Goal: Download file/media

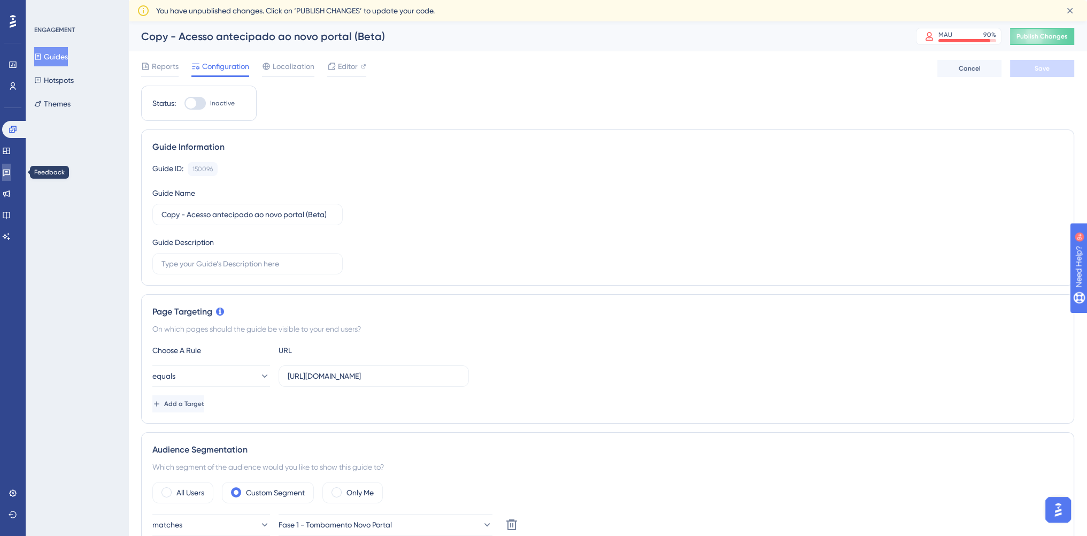
click at [11, 169] on icon at bounding box center [6, 172] width 9 height 9
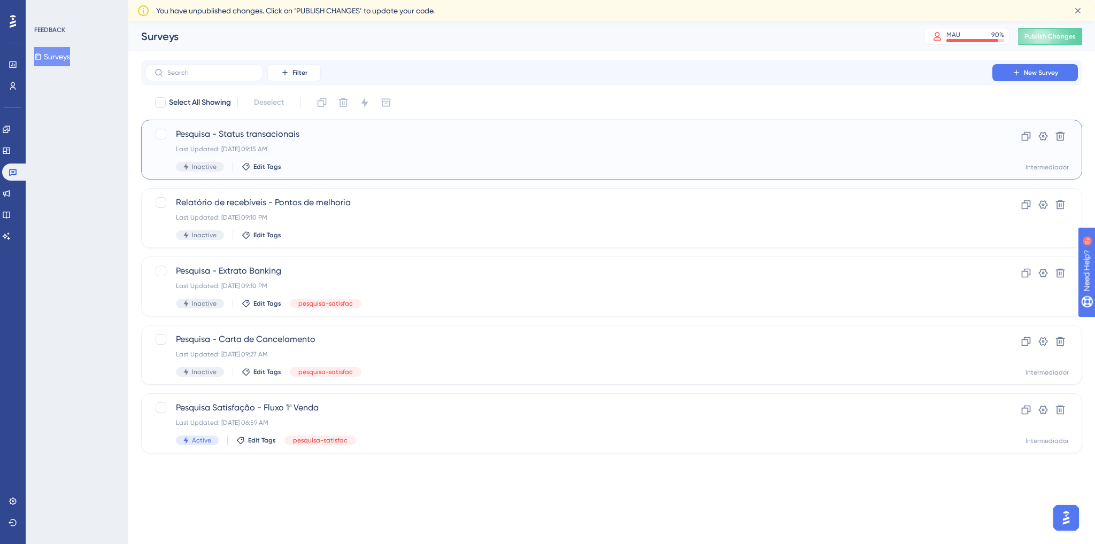
click at [485, 140] on span "Pesquisa - Status transacionais" at bounding box center [569, 134] width 786 height 13
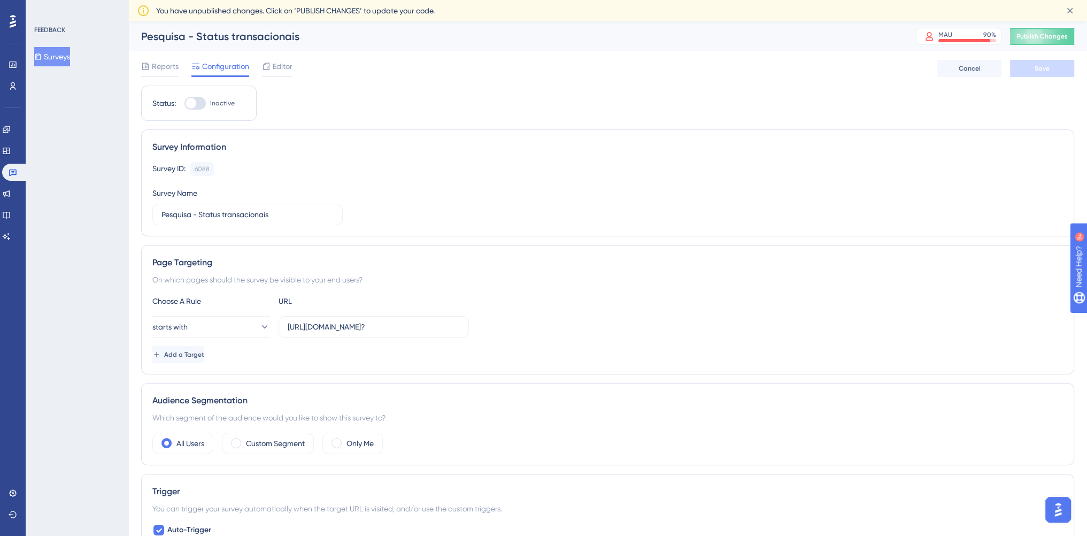
click at [158, 66] on span "Reports" at bounding box center [165, 66] width 27 height 13
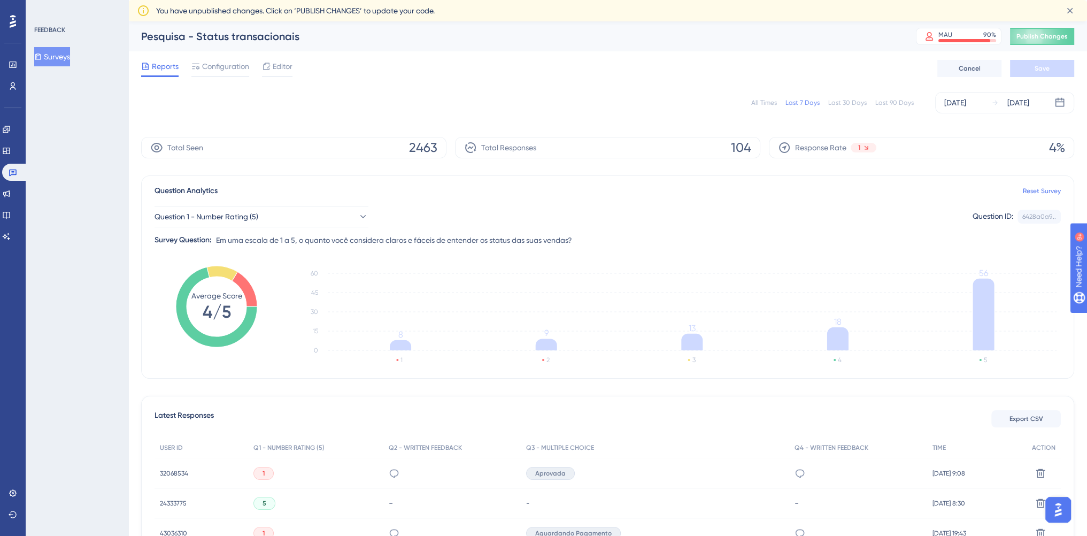
click at [628, 109] on div "All Times Last 7 Days Last 30 Days Last 90 Days [DATE] [DATE]" at bounding box center [607, 102] width 933 height 21
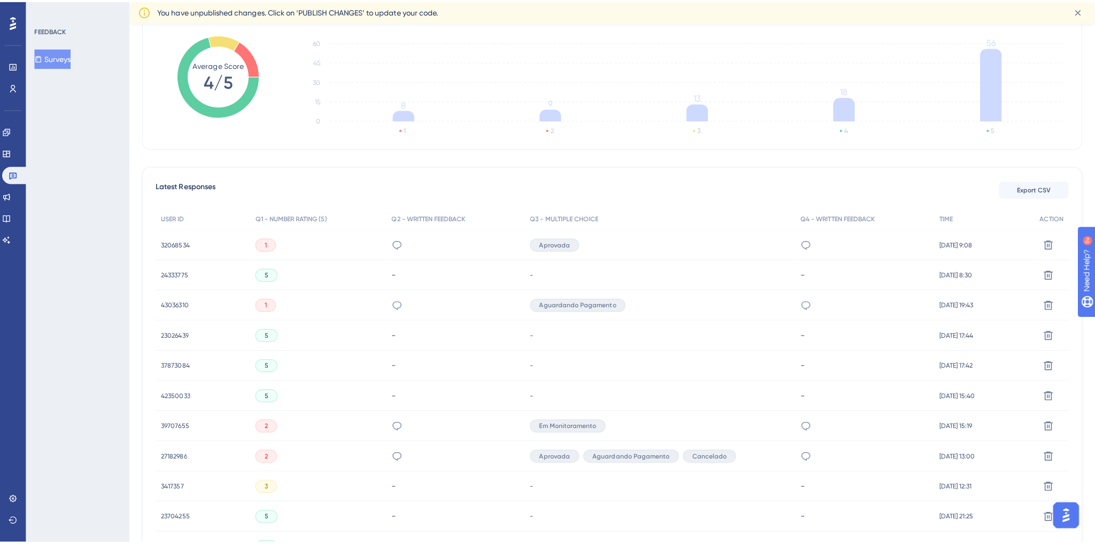
scroll to position [267, 0]
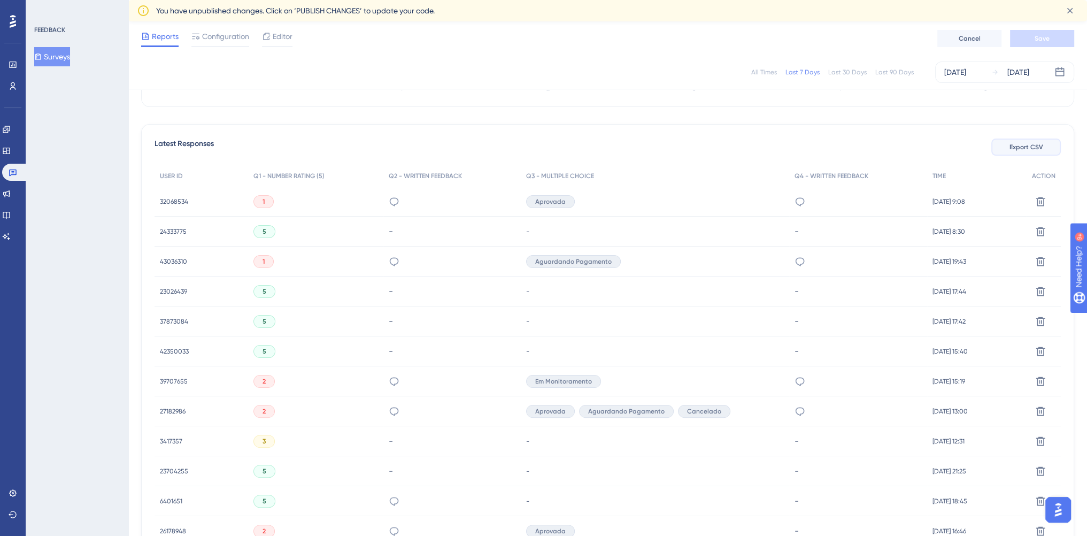
click at [1037, 148] on span "Export CSV" at bounding box center [1026, 147] width 34 height 9
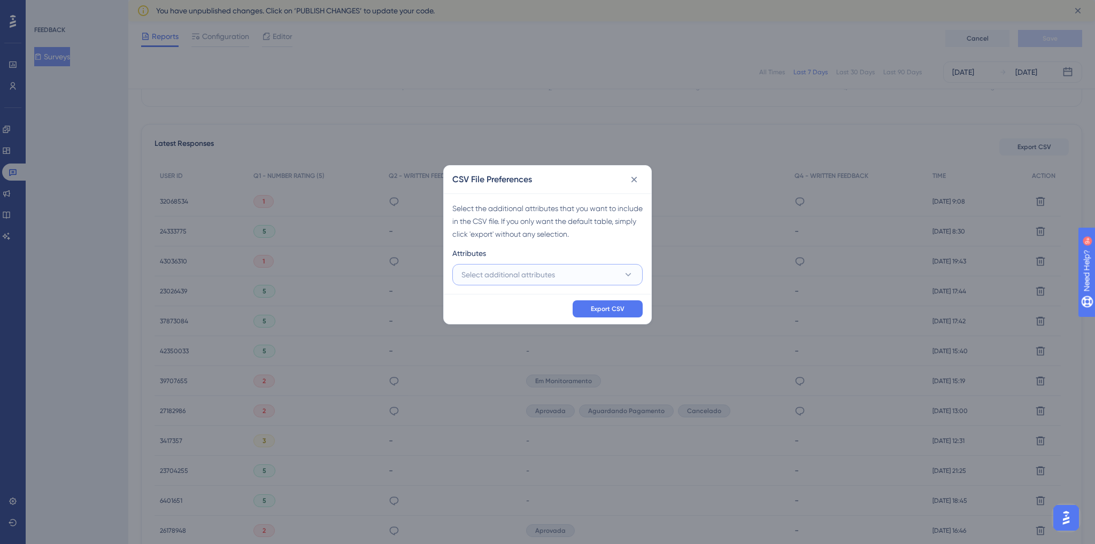
click at [588, 278] on button "Select additional attributes" at bounding box center [547, 274] width 190 height 21
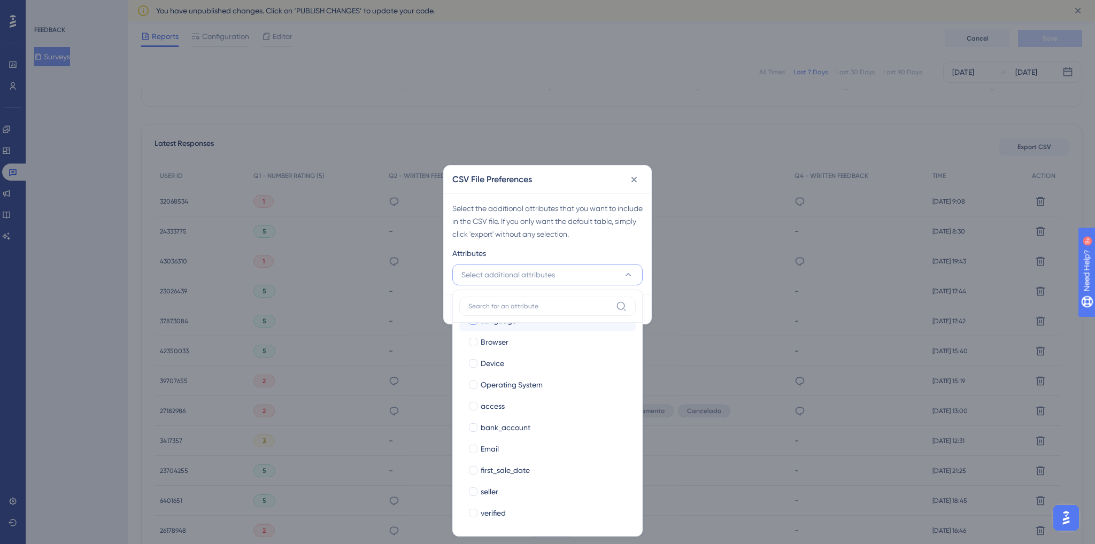
scroll to position [0, 0]
click at [557, 254] on div "Attributes" at bounding box center [547, 255] width 190 height 17
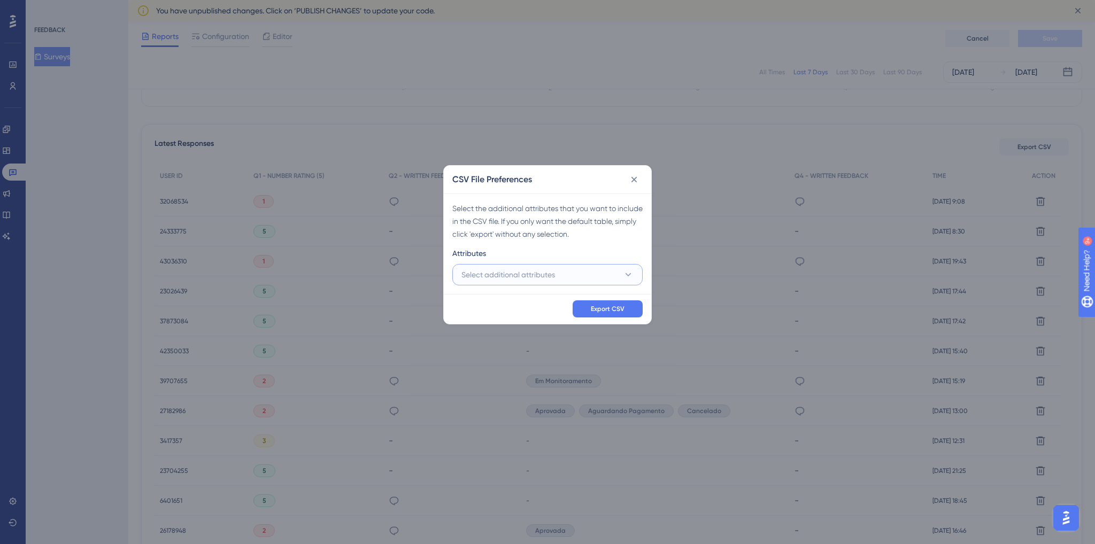
click at [592, 277] on button "Select additional attributes" at bounding box center [547, 274] width 190 height 21
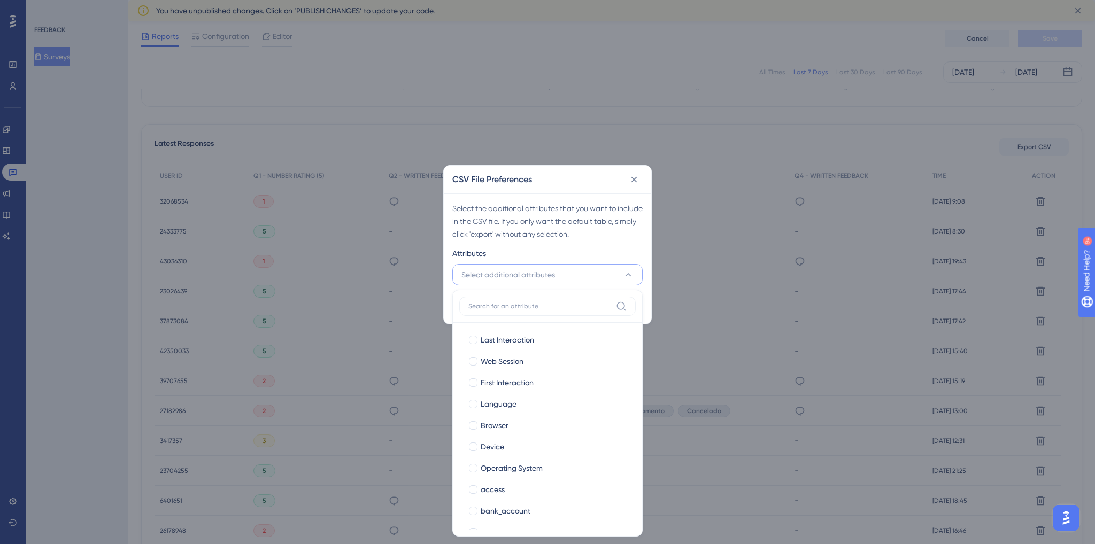
click at [560, 253] on div "Attributes" at bounding box center [547, 255] width 190 height 17
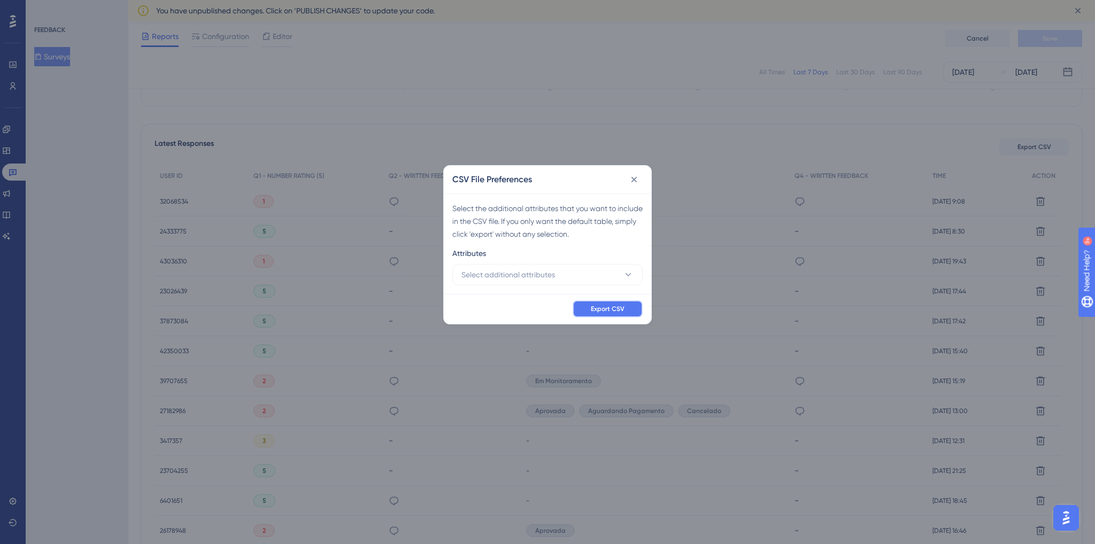
click at [616, 303] on button "Export CSV" at bounding box center [607, 308] width 70 height 17
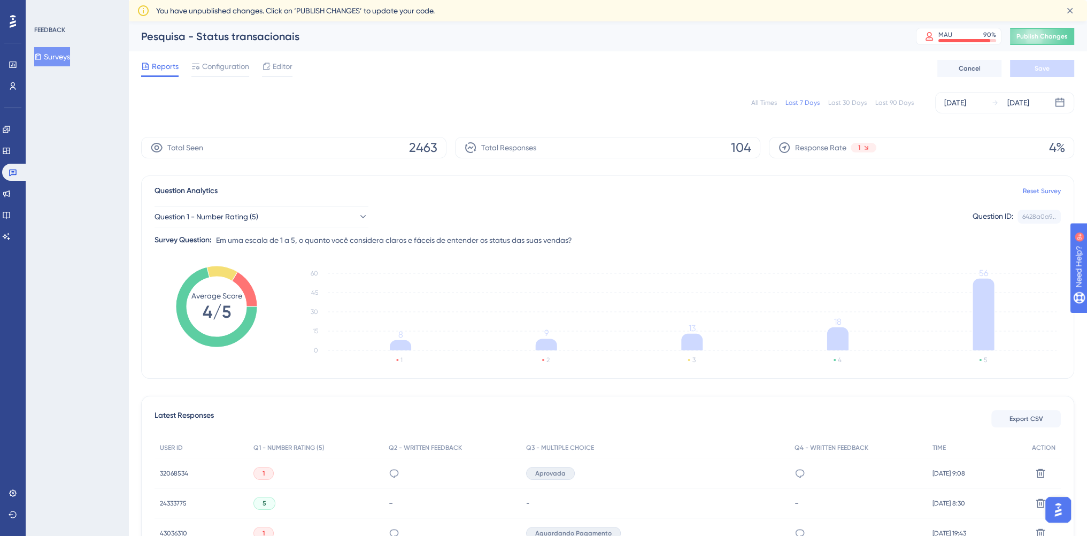
click at [674, 60] on div "Reports Configuration Editor Cancel Save" at bounding box center [607, 68] width 933 height 34
click at [998, 415] on button "Export CSV" at bounding box center [1025, 418] width 69 height 17
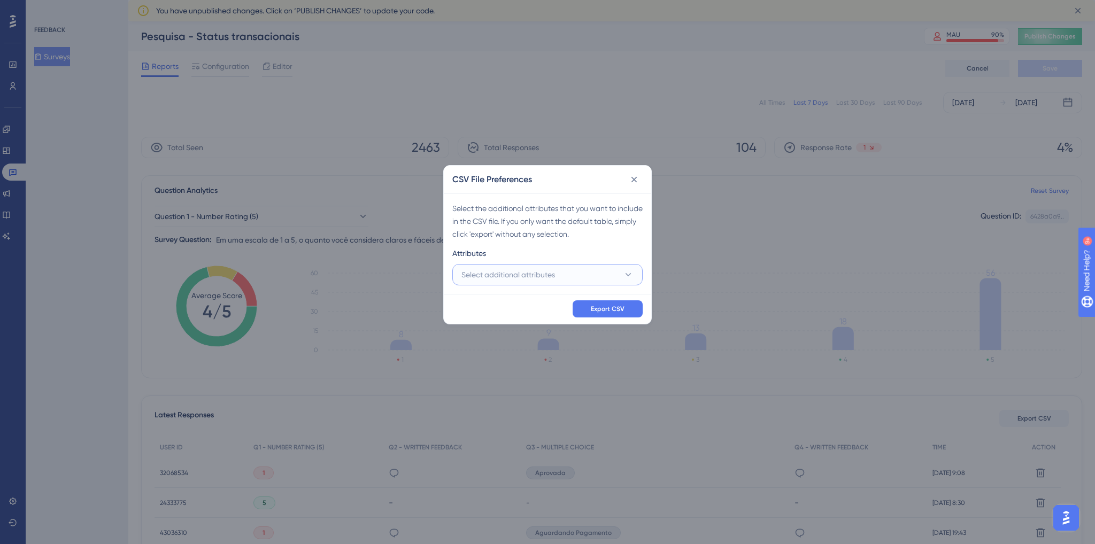
click at [545, 273] on span "Select additional attributes" at bounding box center [508, 274] width 94 height 13
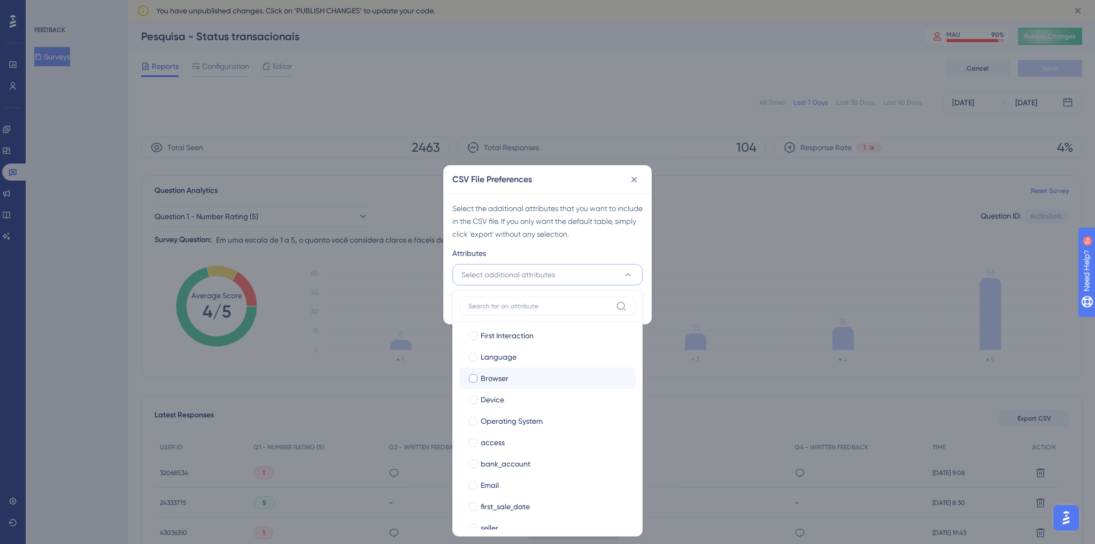
scroll to position [83, 0]
click at [483, 447] on span "Email" at bounding box center [490, 449] width 18 height 13
checkbox input "true"
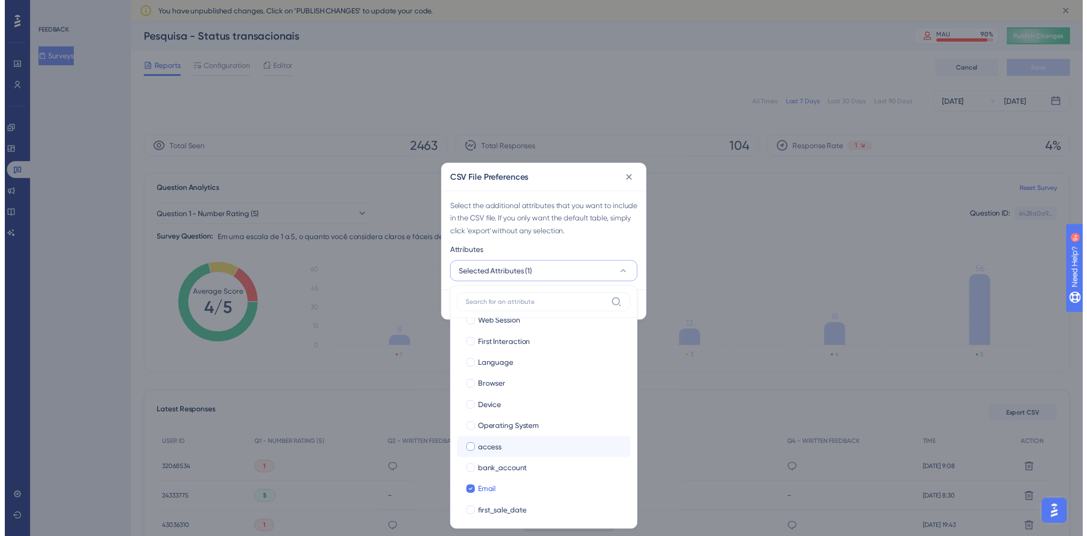
scroll to position [0, 0]
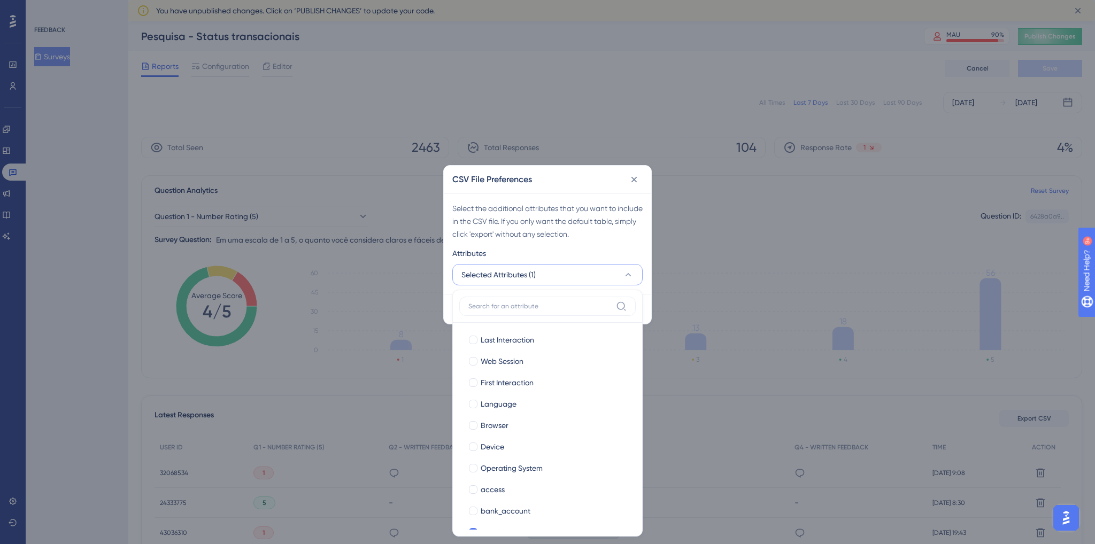
click at [563, 219] on div "Select the additional attributes that you want to include in the CSV file. If y…" at bounding box center [547, 221] width 190 height 38
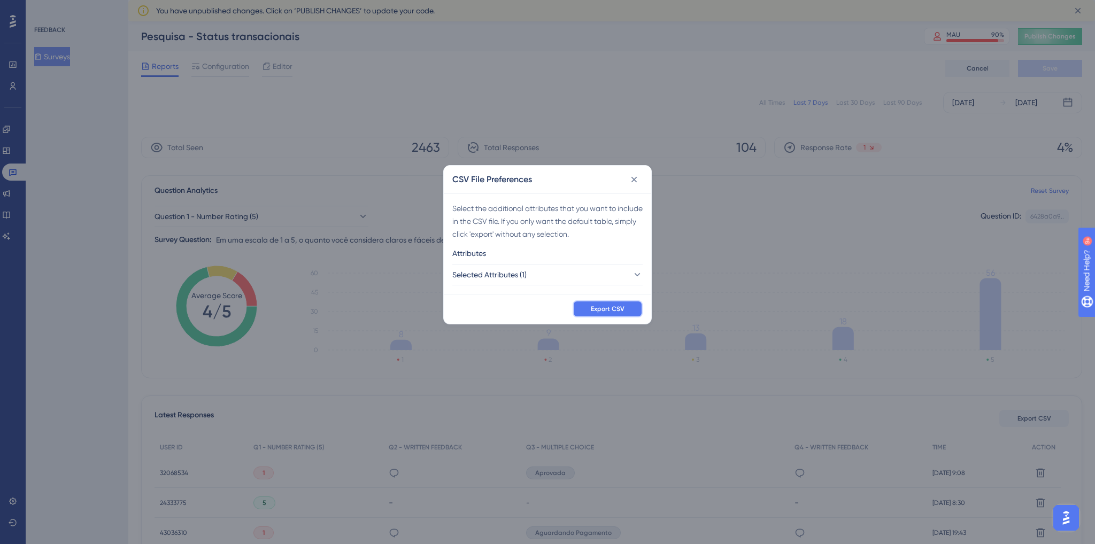
click at [612, 305] on span "Export CSV" at bounding box center [608, 309] width 34 height 9
